Goal: Information Seeking & Learning: Learn about a topic

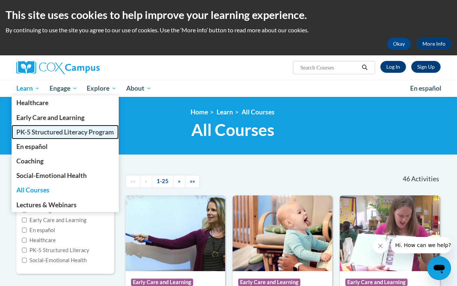
click at [35, 131] on span "PK-5 Structured Literacy Program" at bounding box center [64, 132] width 97 height 8
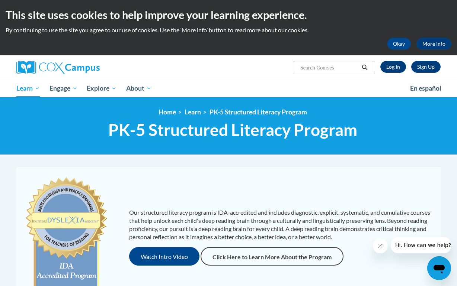
click at [328, 69] on input "Search..." at bounding box center [328, 67] width 59 height 9
type input "phonics"
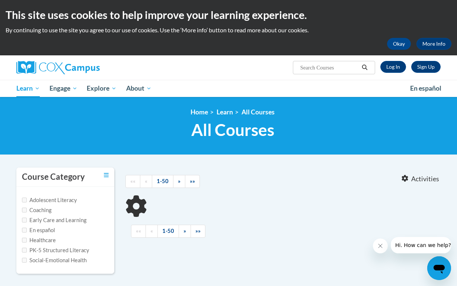
type input "phonics"
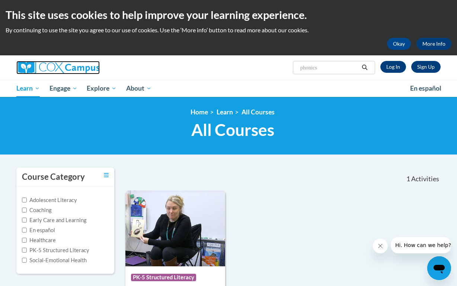
click at [27, 68] on img at bounding box center [57, 67] width 83 height 13
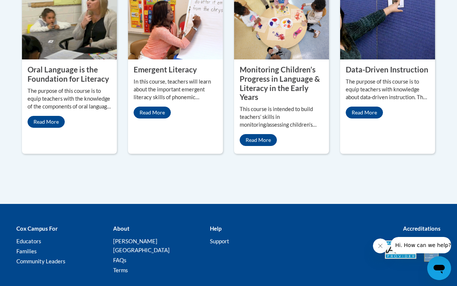
scroll to position [449, 0]
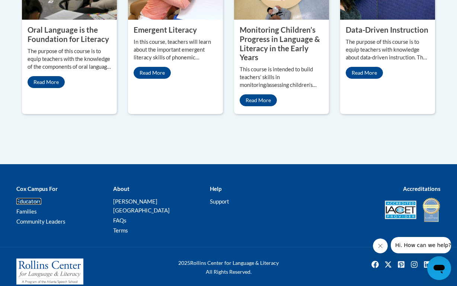
click at [27, 201] on link "Educators" at bounding box center [28, 201] width 25 height 7
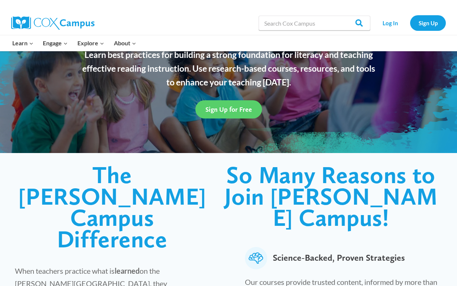
scroll to position [27, 0]
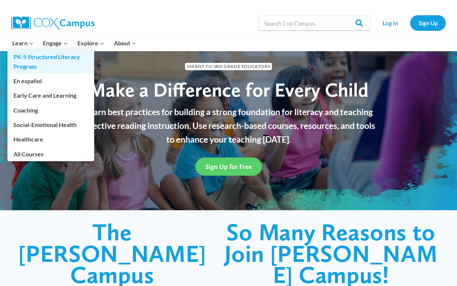
click at [29, 61] on link "PK-5 Structured Literacy Program" at bounding box center [50, 62] width 87 height 24
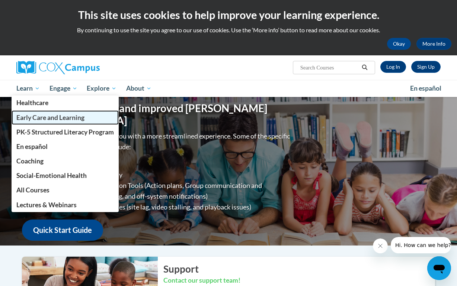
click at [41, 121] on span "Early Care and Learning" at bounding box center [50, 118] width 68 height 8
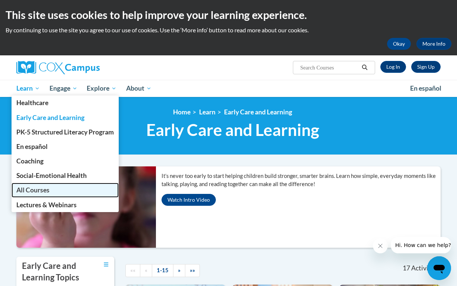
click at [27, 193] on span "All Courses" at bounding box center [32, 190] width 33 height 8
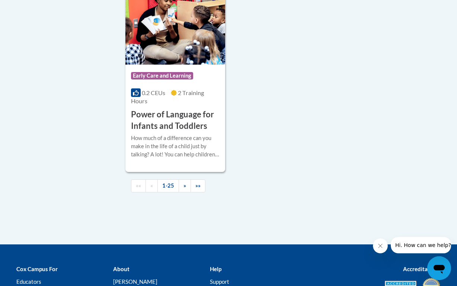
scroll to position [1972, 0]
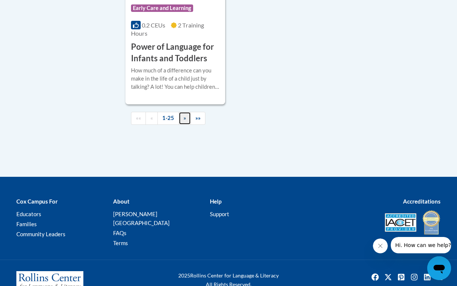
click at [184, 115] on span "»" at bounding box center [184, 118] width 3 height 6
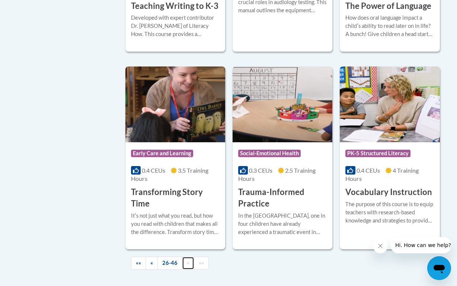
scroll to position [1343, 0]
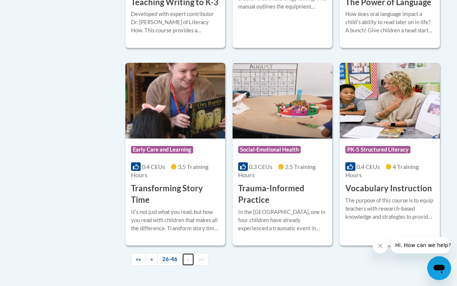
click at [187, 257] on span "»" at bounding box center [188, 259] width 3 height 6
click at [191, 263] on link "»" at bounding box center [188, 259] width 12 height 13
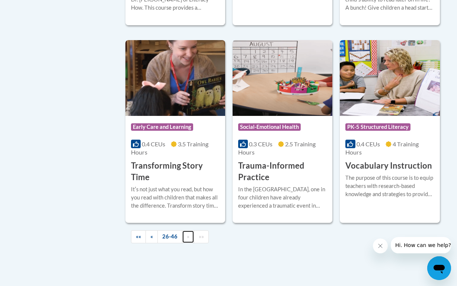
scroll to position [1372, 0]
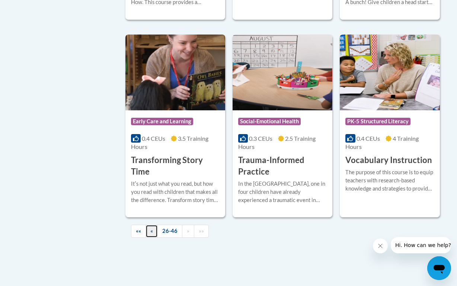
click at [153, 229] on link "«" at bounding box center [151, 231] width 12 height 13
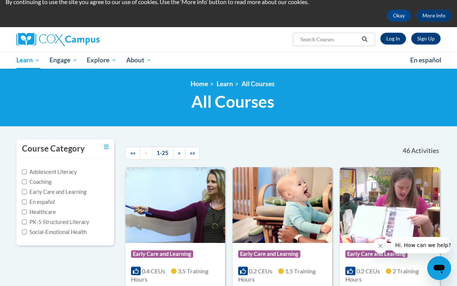
scroll to position [0, 0]
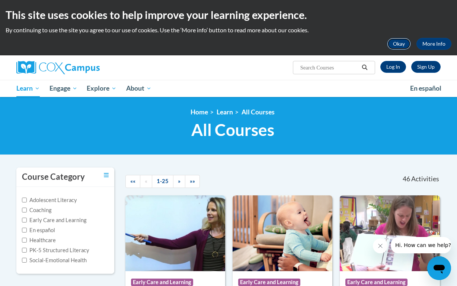
click at [393, 44] on button "Okay" at bounding box center [399, 44] width 24 height 12
